Goal: Navigation & Orientation: Find specific page/section

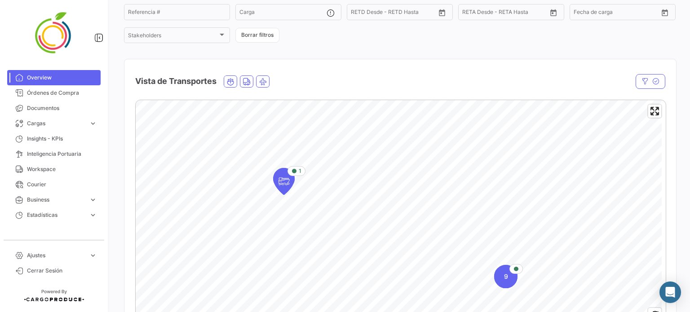
scroll to position [180, 0]
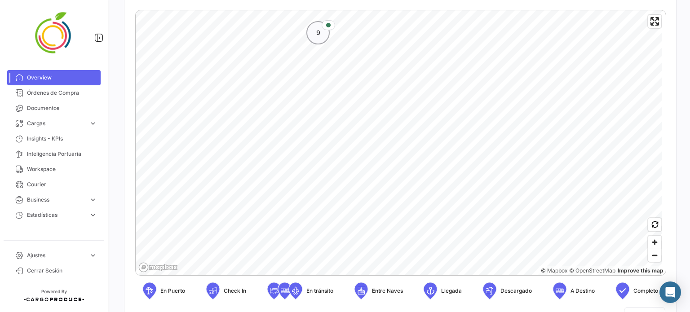
click at [320, 38] on div "9" at bounding box center [317, 32] width 23 height 23
click at [403, 143] on span "3" at bounding box center [404, 141] width 4 height 9
click at [439, 179] on icon "Map marker" at bounding box center [433, 177] width 13 height 19
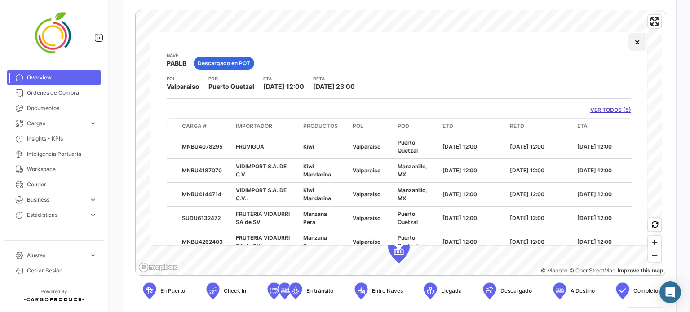
click at [631, 43] on button "×" at bounding box center [638, 42] width 18 height 18
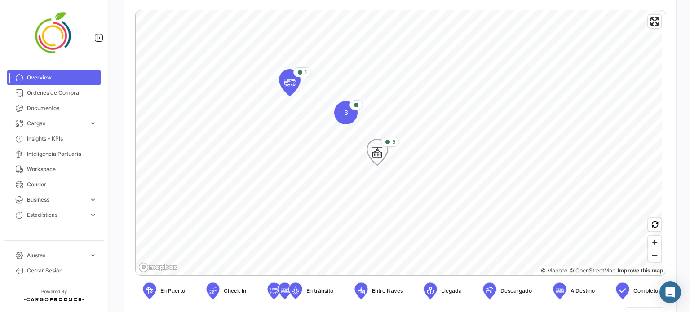
click at [373, 155] on icon "Map marker" at bounding box center [377, 152] width 13 height 19
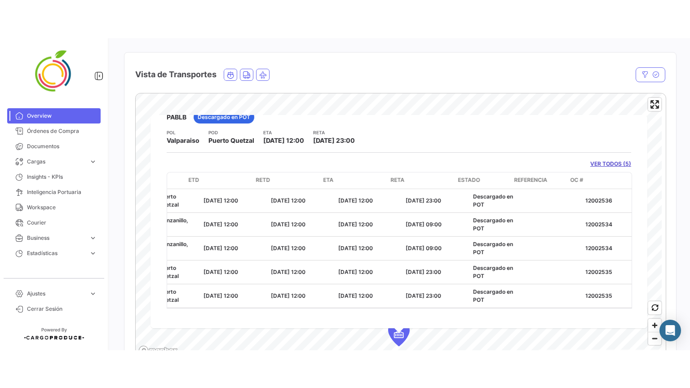
scroll to position [0, 286]
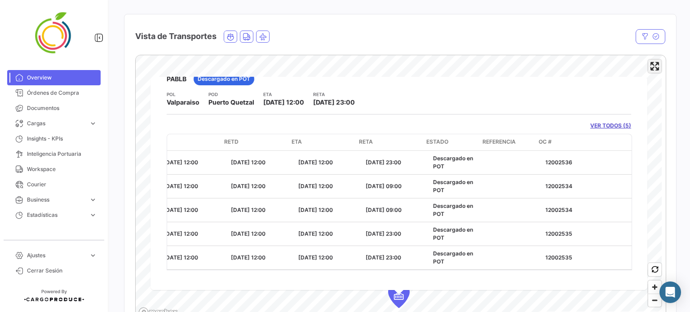
click at [655, 63] on span "Enter fullscreen" at bounding box center [654, 66] width 13 height 13
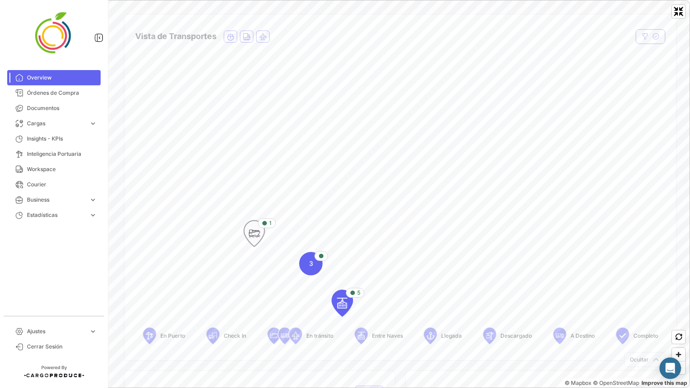
click at [263, 242] on icon "Map marker" at bounding box center [255, 233] width 22 height 27
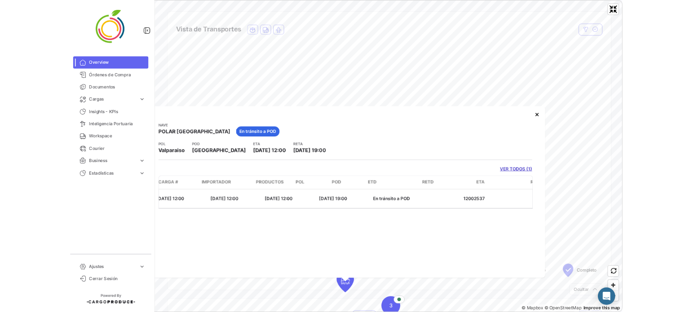
scroll to position [0, 0]
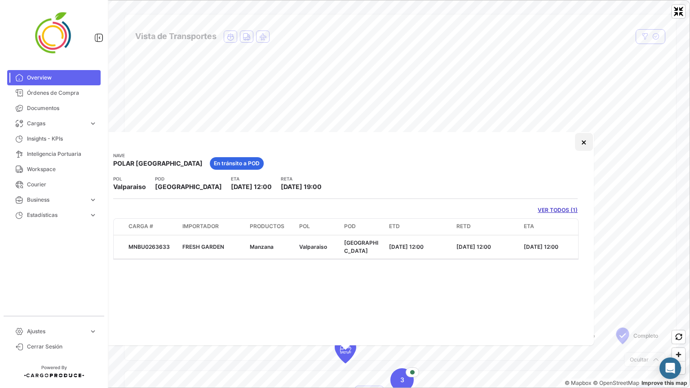
click at [586, 138] on button "×" at bounding box center [584, 142] width 18 height 18
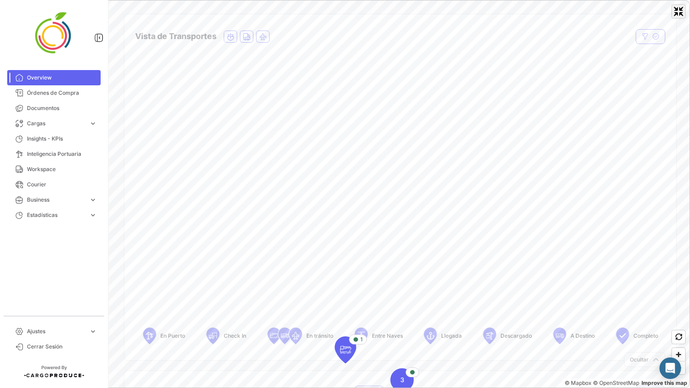
click at [678, 7] on span "Exit fullscreen" at bounding box center [678, 11] width 13 height 13
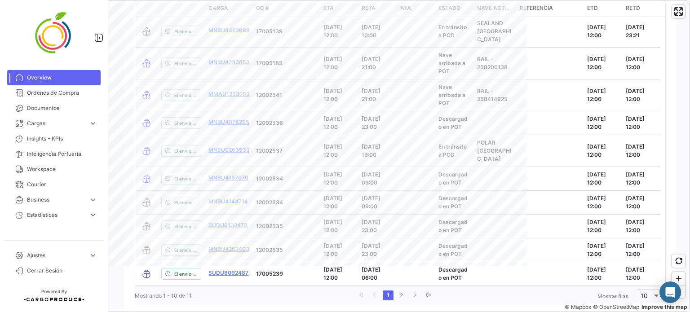
scroll to position [1414, 0]
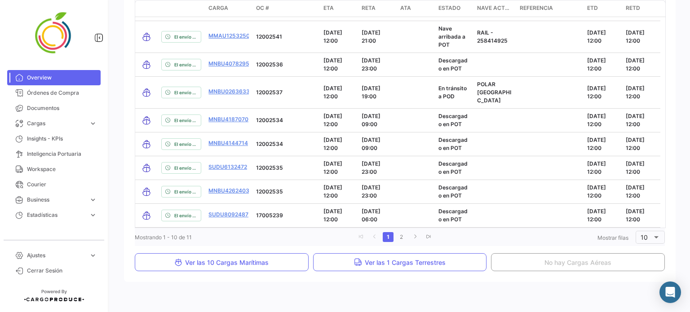
click at [399, 233] on li "2" at bounding box center [401, 237] width 13 height 15
click at [399, 232] on link "2" at bounding box center [401, 237] width 11 height 10
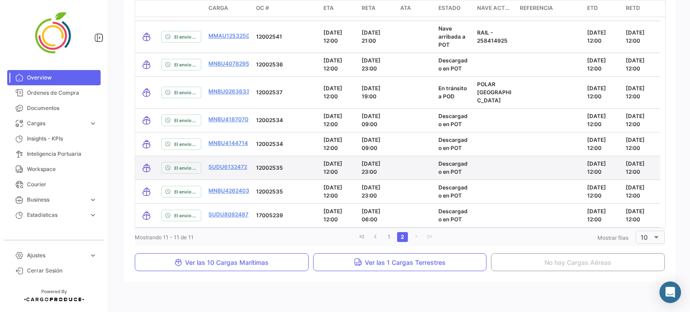
scroll to position [1176, 0]
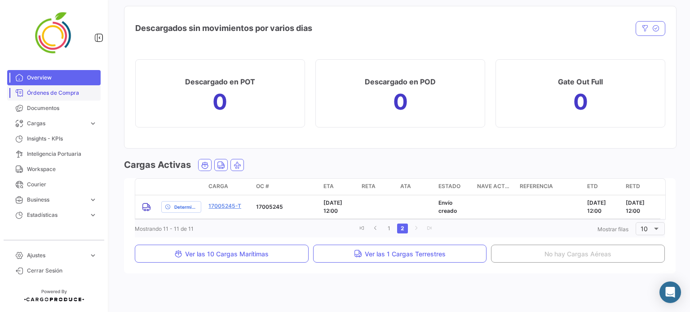
click at [57, 90] on span "Órdenes de Compra" at bounding box center [62, 93] width 70 height 8
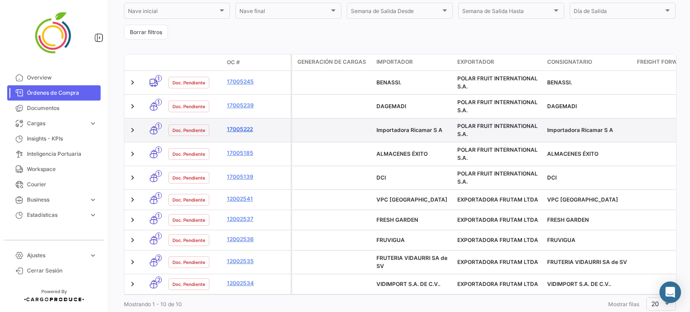
scroll to position [226, 0]
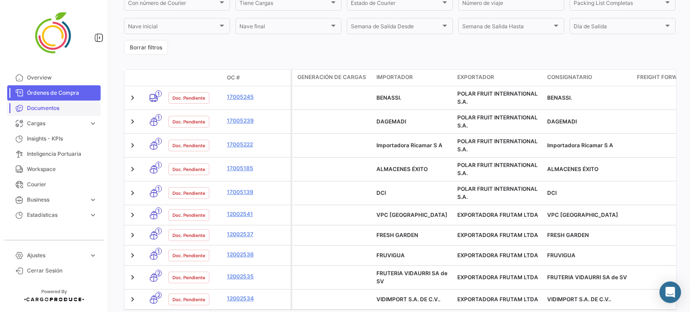
click at [65, 109] on span "Documentos" at bounding box center [62, 108] width 70 height 8
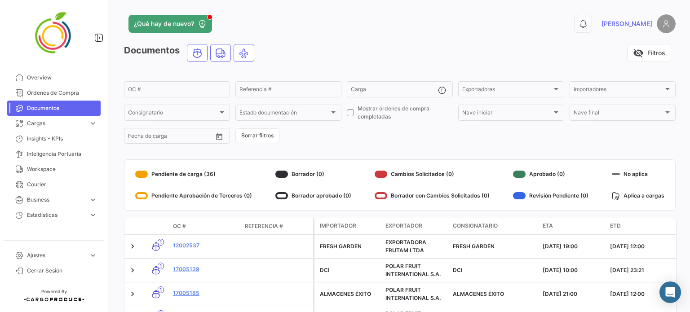
drag, startPoint x: 381, startPoint y: 283, endPoint x: 393, endPoint y: 54, distance: 229.4
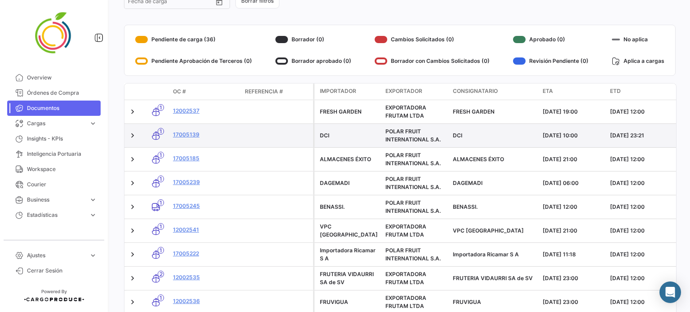
scroll to position [207, 0]
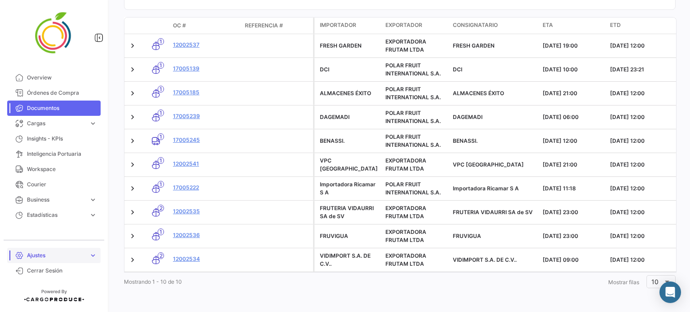
click at [49, 255] on span "Ajustes" at bounding box center [56, 256] width 58 height 8
click at [132, 294] on div "¿Qué hay de nuevo? 0 [PERSON_NAME] Documentos visibility_off Filtros OC # Refer…" at bounding box center [400, 156] width 580 height 312
click at [89, 214] on span "expand_more" at bounding box center [93, 218] width 8 height 8
click at [40, 121] on span "Cargas" at bounding box center [56, 124] width 58 height 8
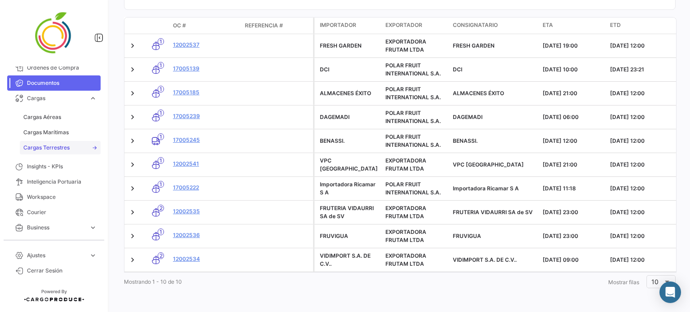
scroll to position [40, 0]
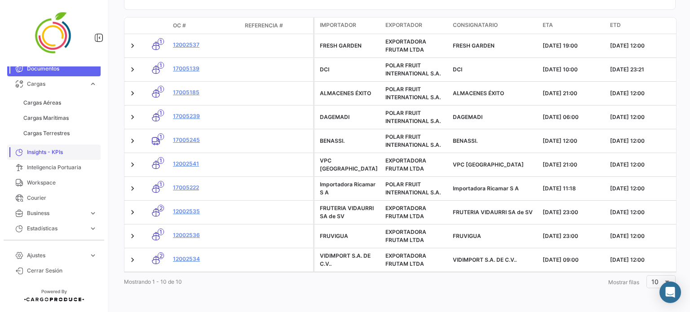
click at [51, 159] on link "Insights - KPIs" at bounding box center [53, 152] width 93 height 15
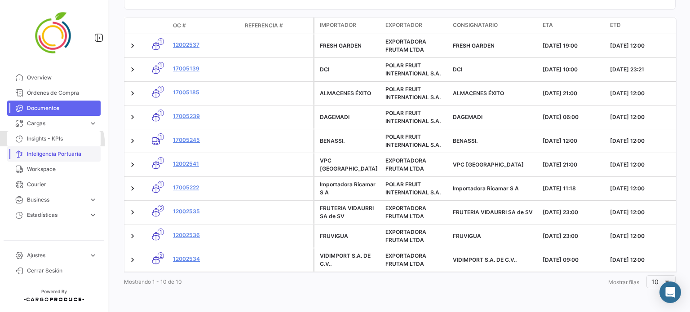
scroll to position [0, 0]
